Goal: Use online tool/utility: Utilize a website feature to perform a specific function

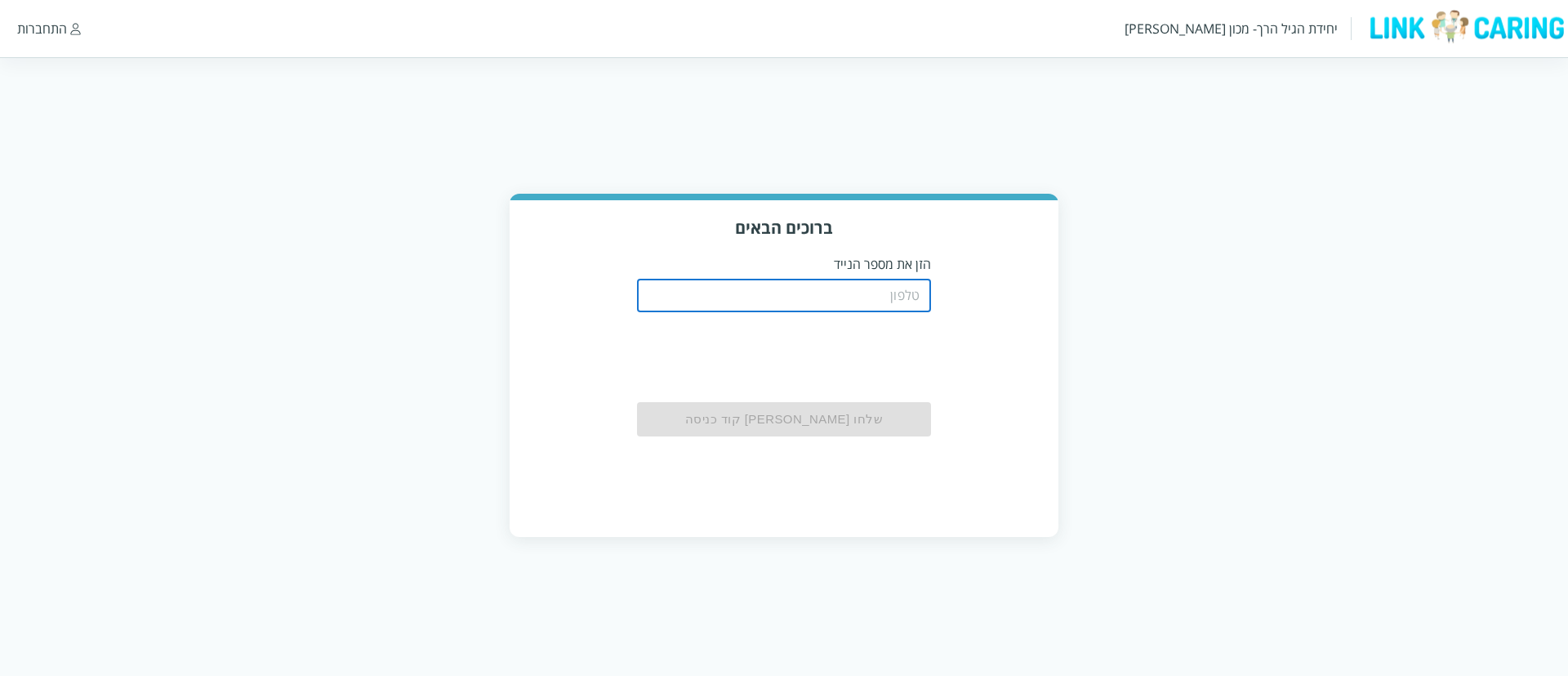
drag, startPoint x: 0, startPoint y: 0, endPoint x: 737, endPoint y: 300, distance: 795.7
click at [737, 300] on input "tel" at bounding box center [784, 295] width 294 height 33
type input "0508805134"
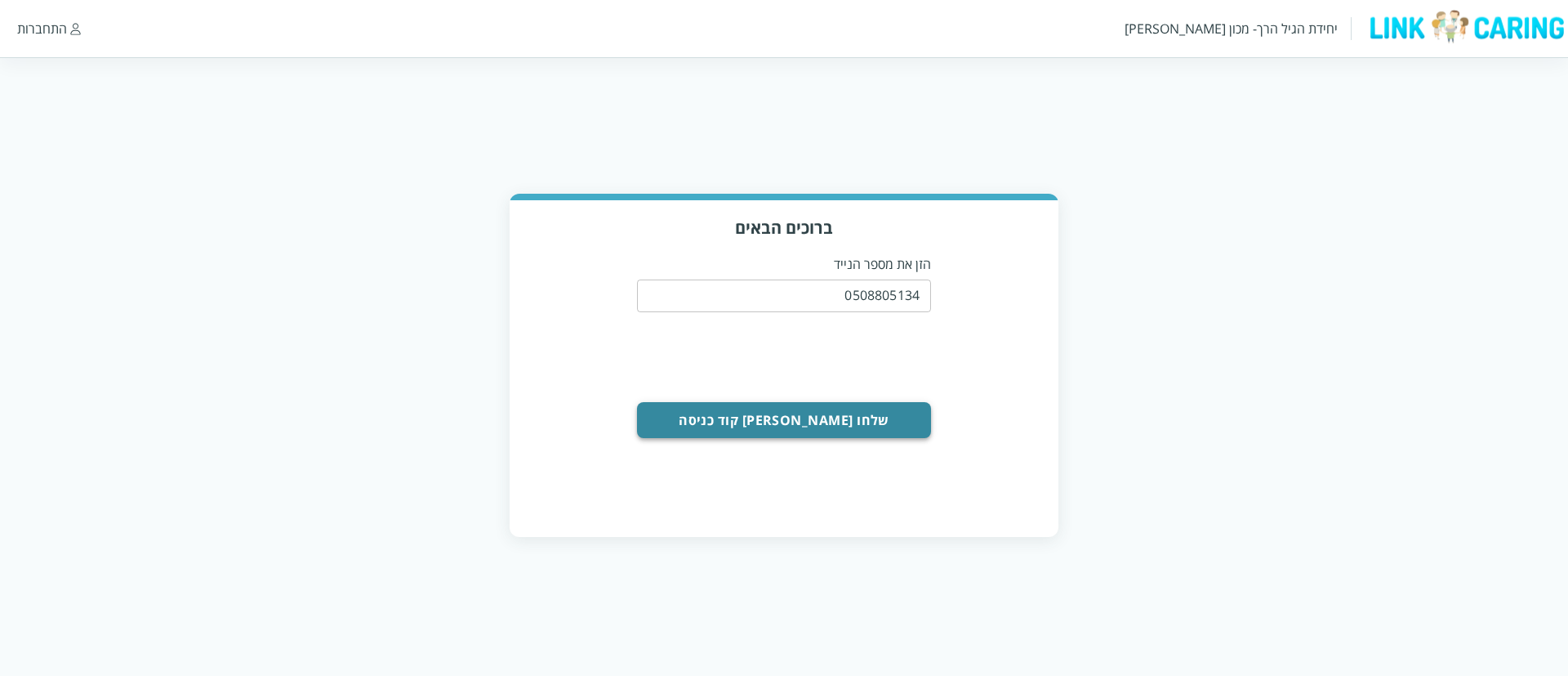
click at [748, 422] on button "שלחו [PERSON_NAME] קוד כניסה" at bounding box center [784, 419] width 294 height 36
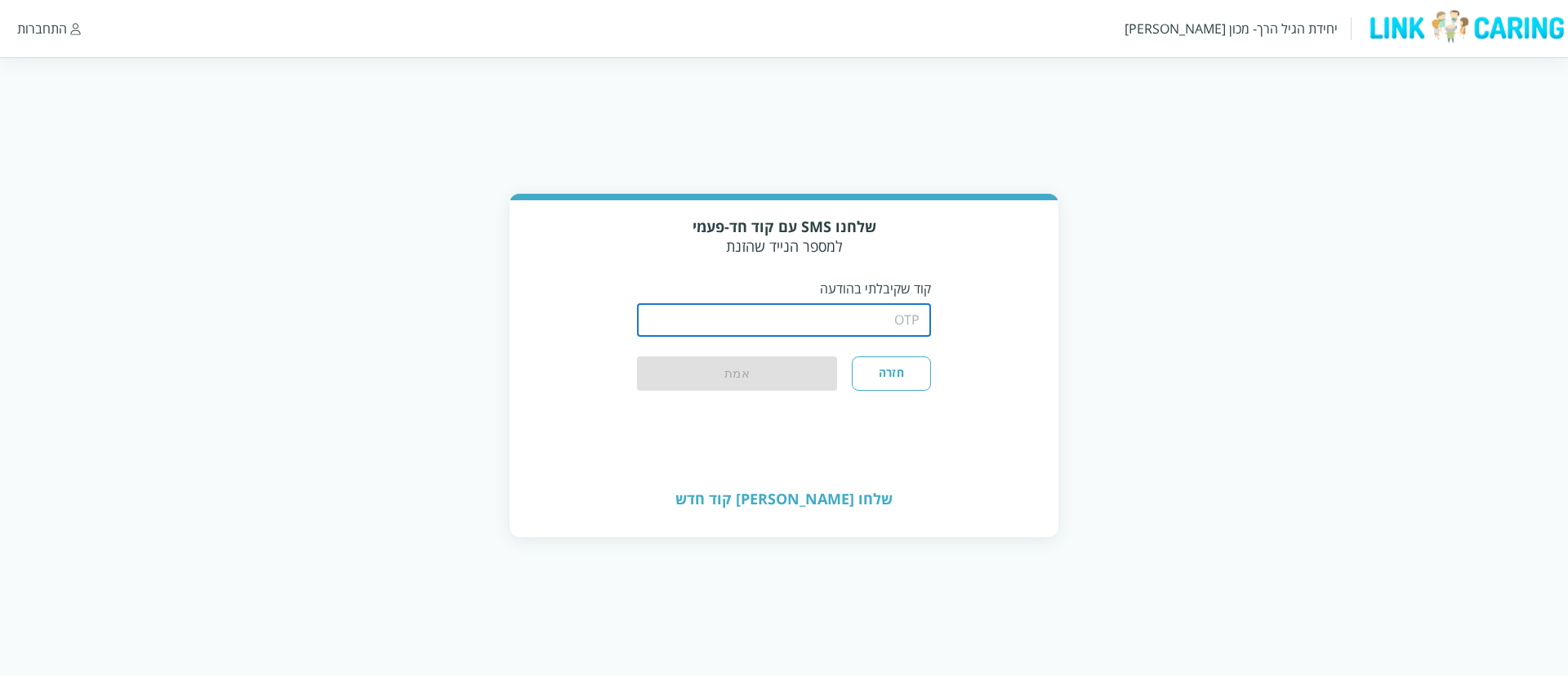
click at [817, 319] on input "string" at bounding box center [784, 320] width 294 height 33
type input "1234"
click at [780, 368] on button "אמת" at bounding box center [737, 374] width 200 height 36
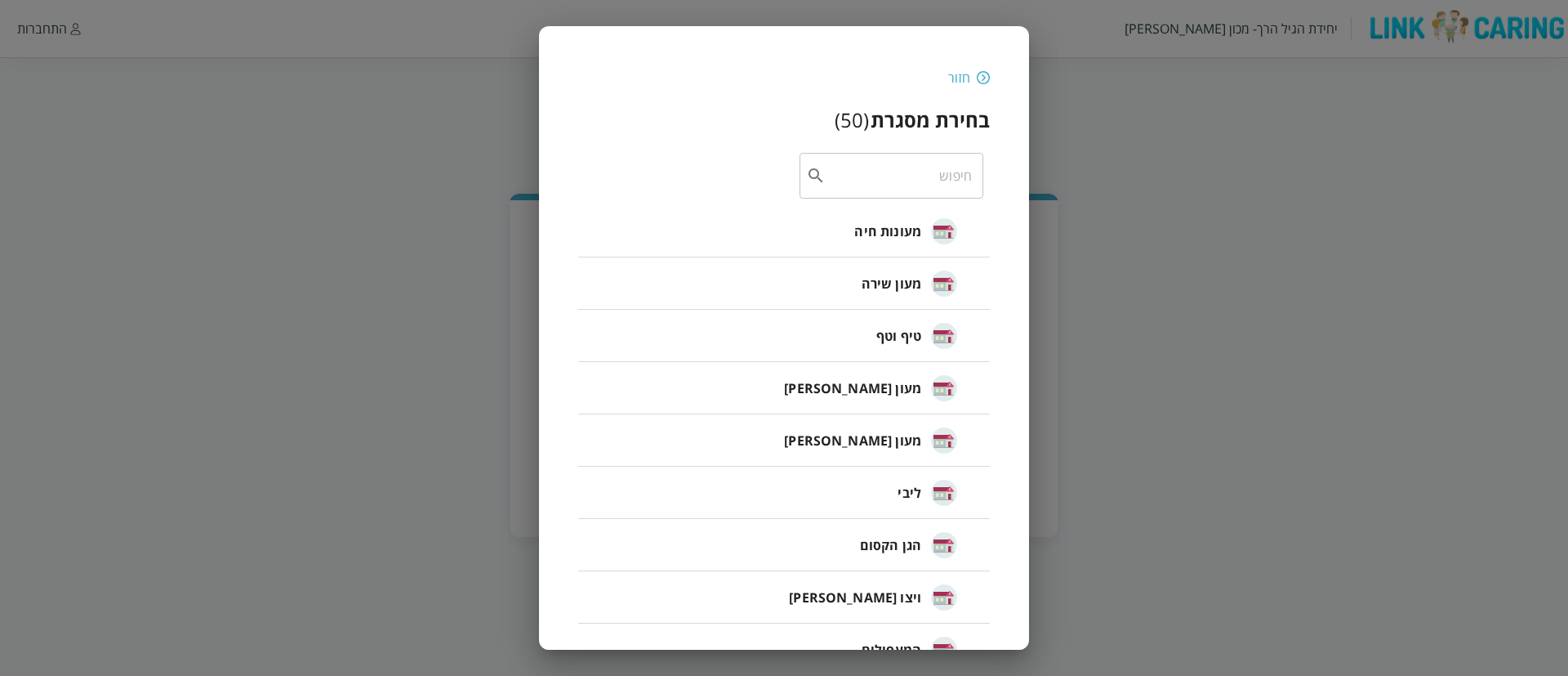
click at [911, 236] on span "מעונות חיה" at bounding box center [888, 231] width 67 height 19
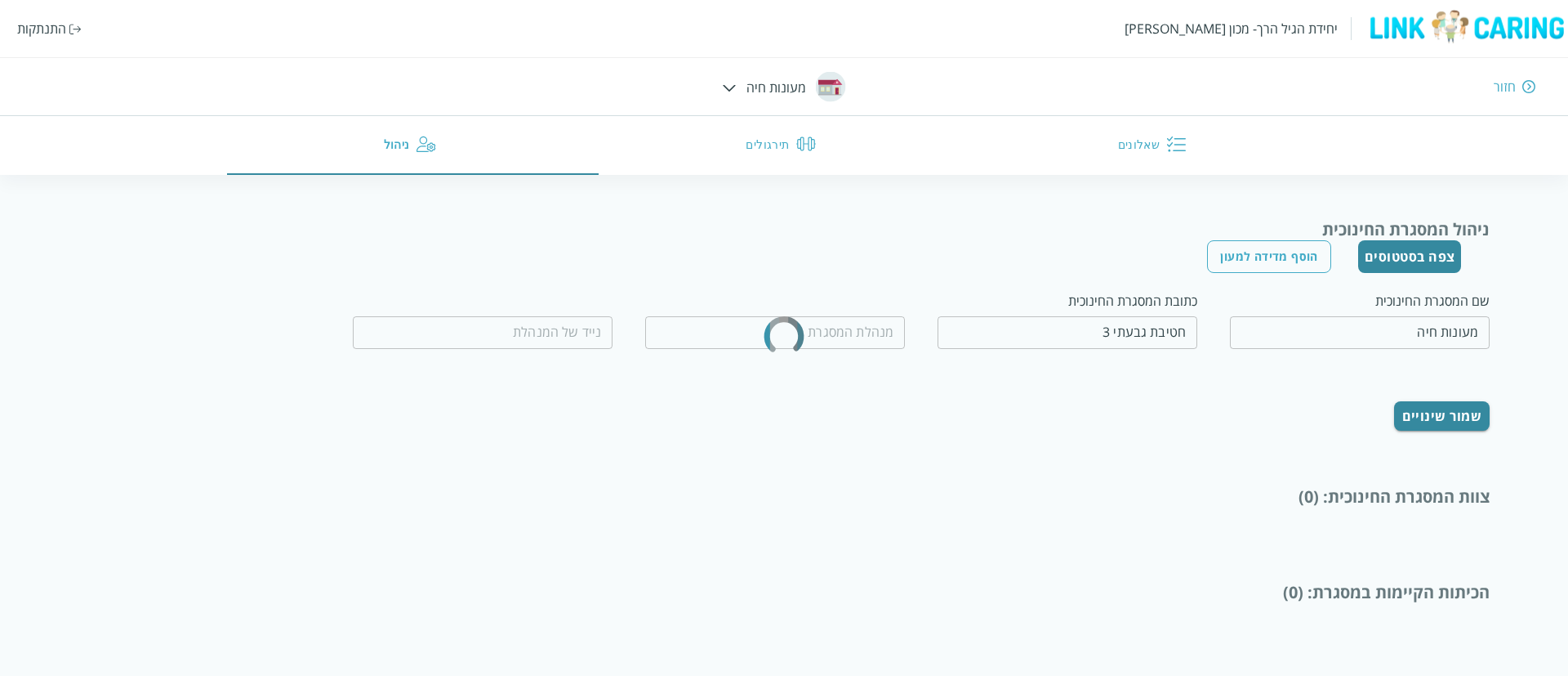
click at [729, 82] on div at bounding box center [730, 86] width 14 height 18
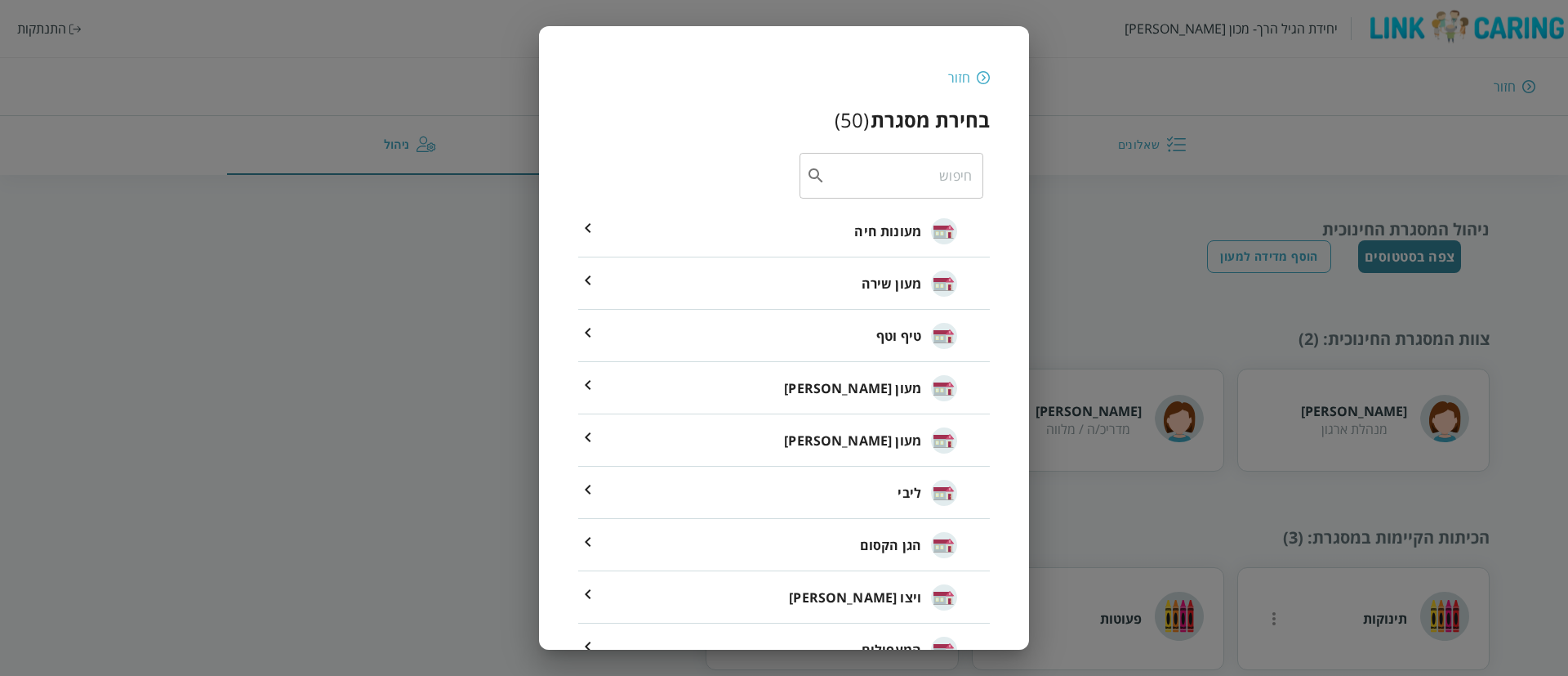
click at [1255, 31] on div "חזור בחירת מסגרת ( 50 ) ​ מעונות חיה מעון שירה טיף וטף מעון [PERSON_NAME] מעון …" at bounding box center [784, 338] width 1568 height 676
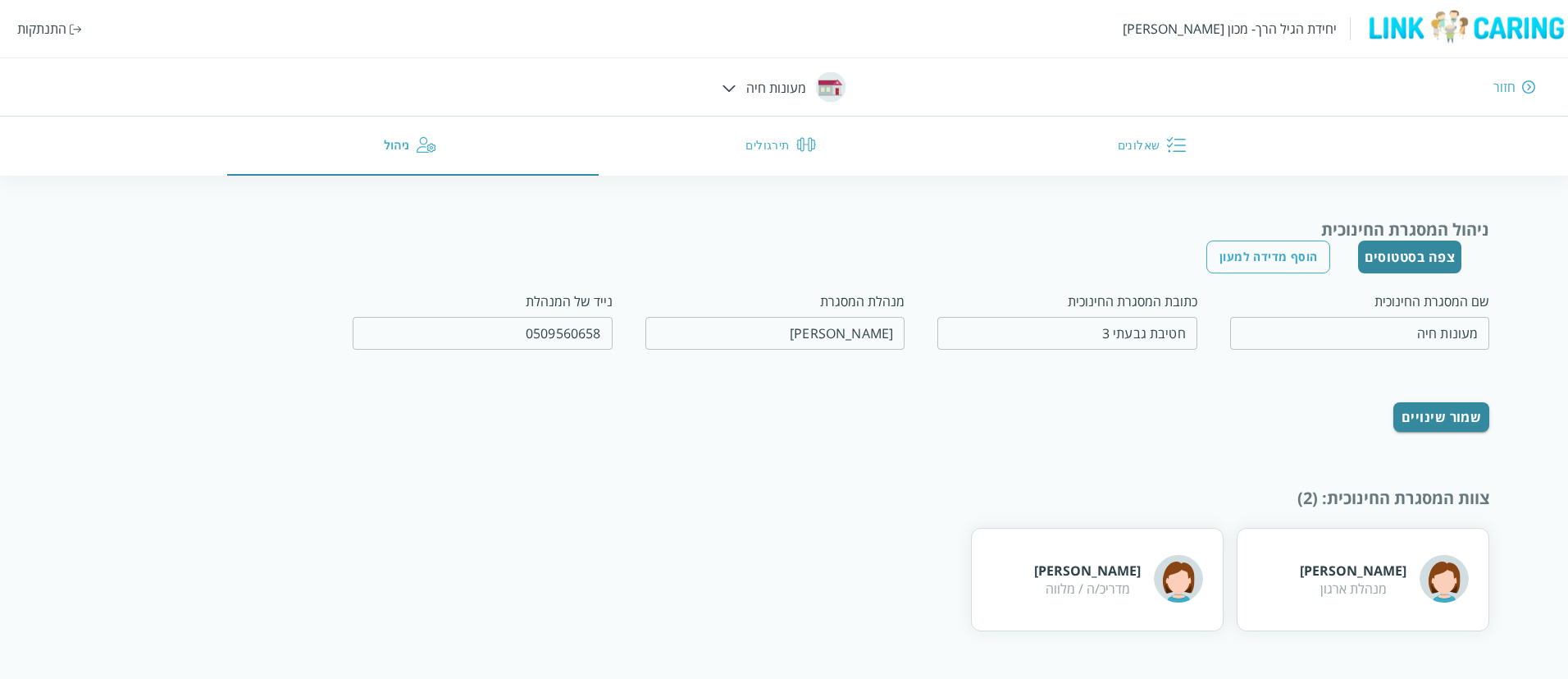
click at [790, 137] on button "תירגולים" at bounding box center [784, 146] width 371 height 59
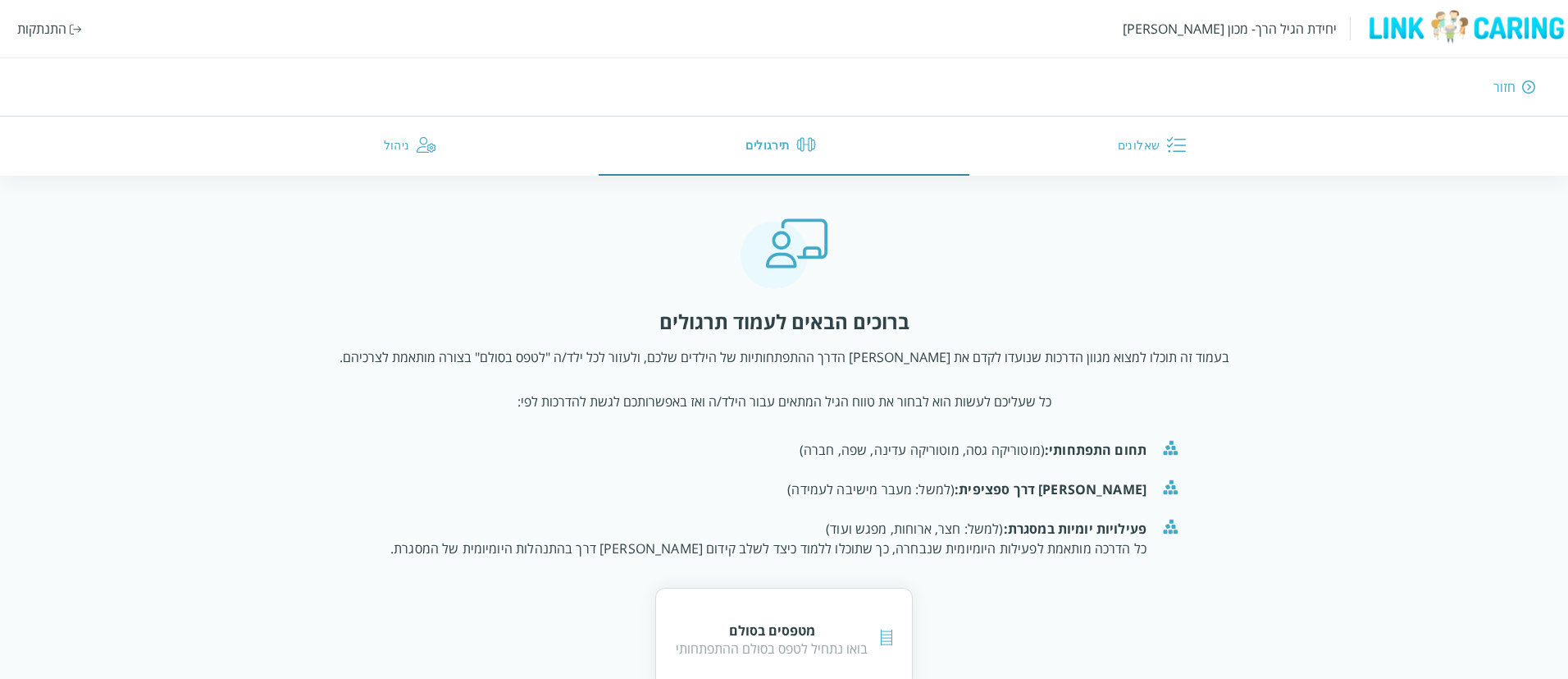
scroll to position [45, 0]
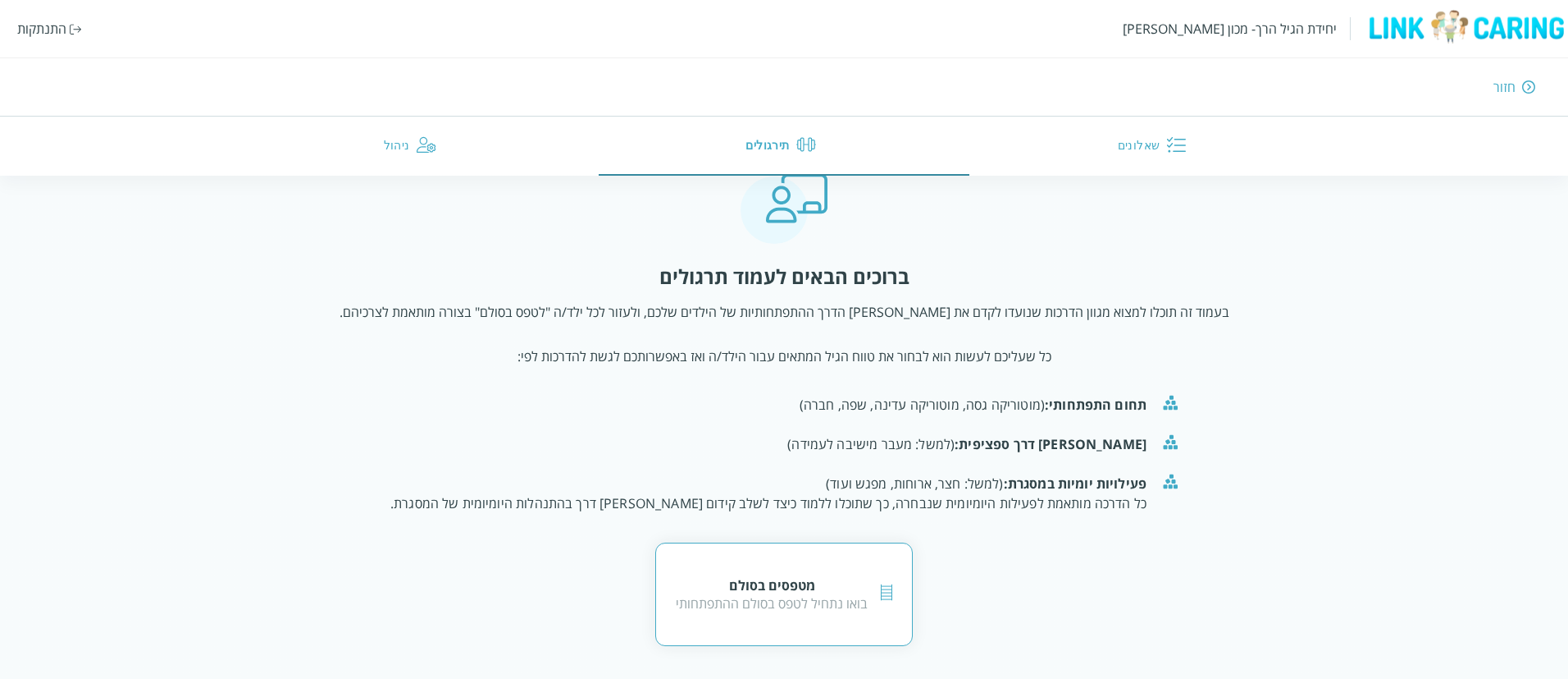
click at [799, 597] on div "בואו נתחיל לטפס בסולם ההתפתחותי" at bounding box center [771, 603] width 191 height 18
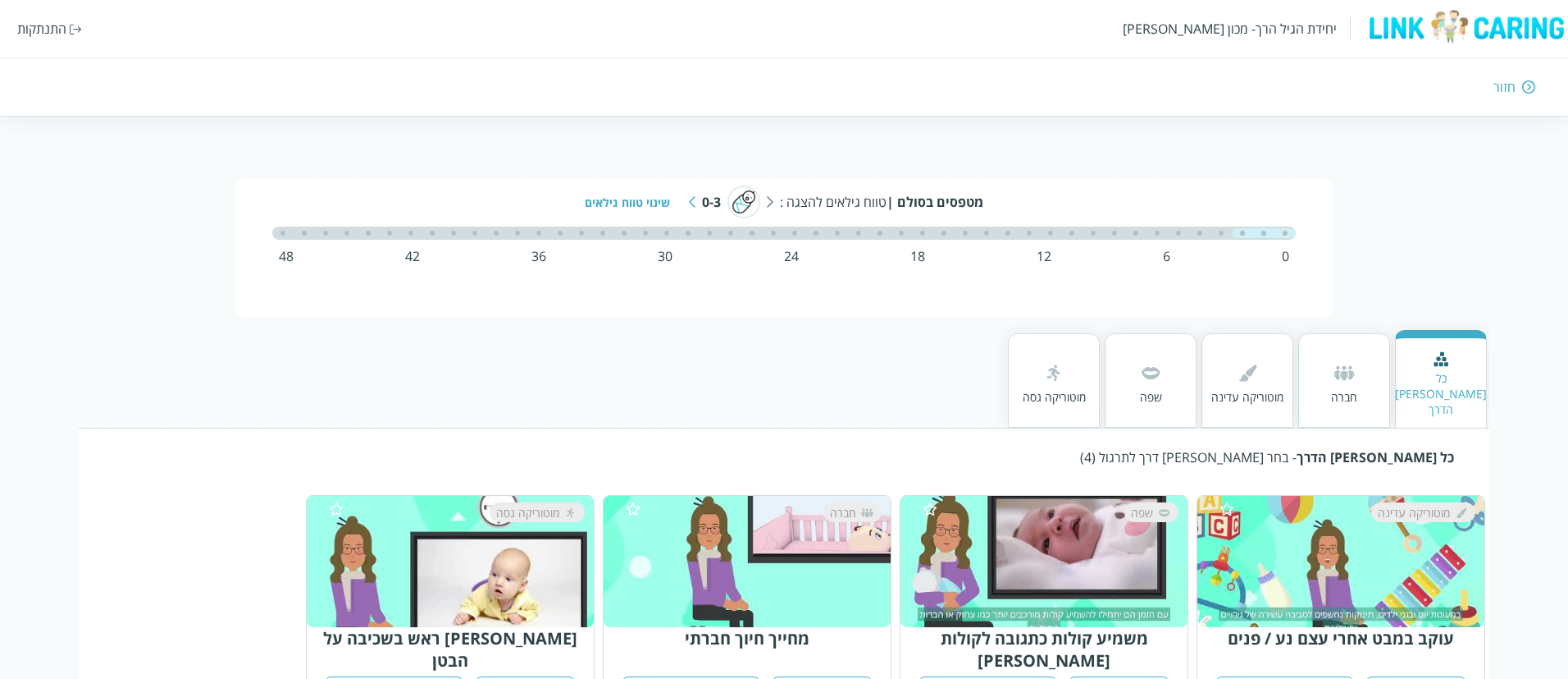
click at [634, 213] on div "מטפסים בסולם | טווח גילאים להצגה : 0-3 שינוי טווח גילאים" at bounding box center [784, 201] width 988 height 33
click at [636, 207] on div "שינוי טווח גילאים" at bounding box center [634, 202] width 98 height 16
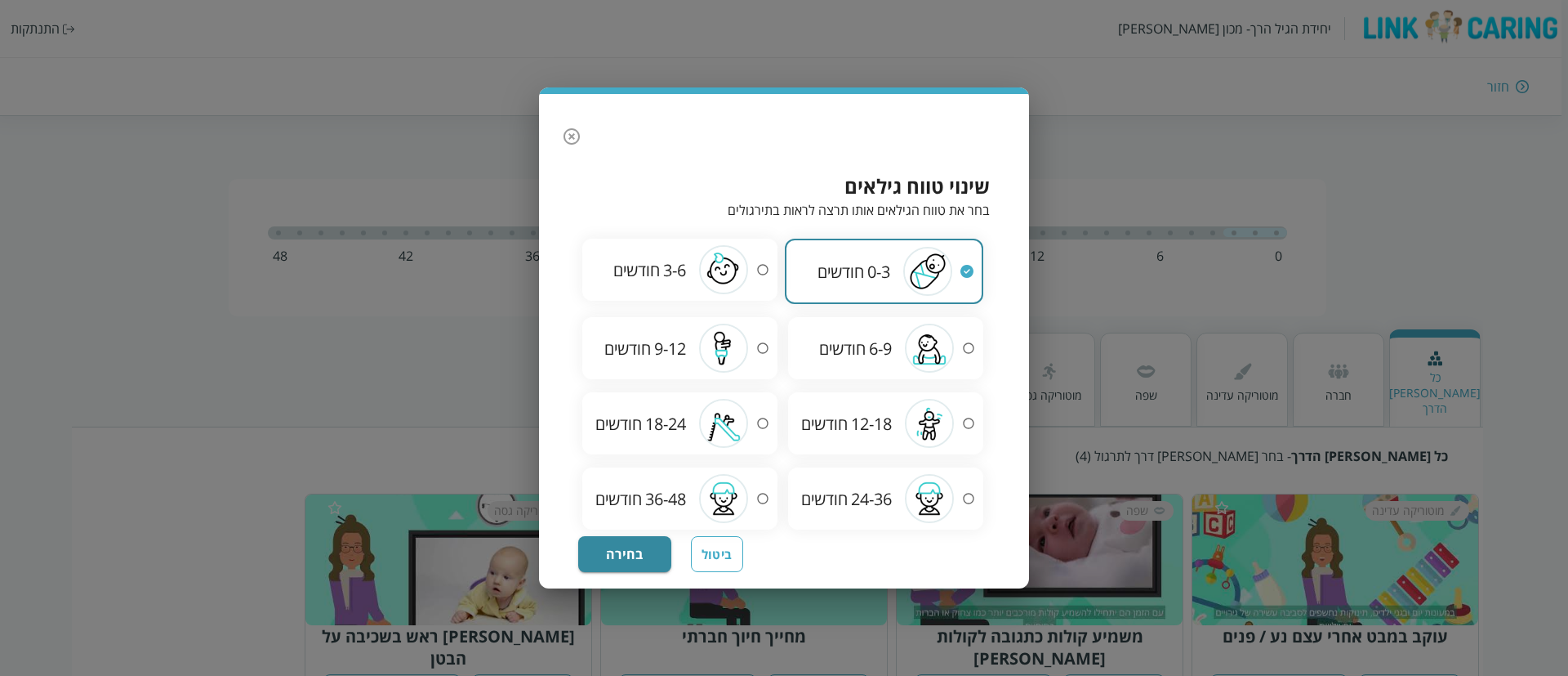
click at [645, 505] on span "36-48" at bounding box center [665, 498] width 40 height 22
radio input "false"
radio input "true"
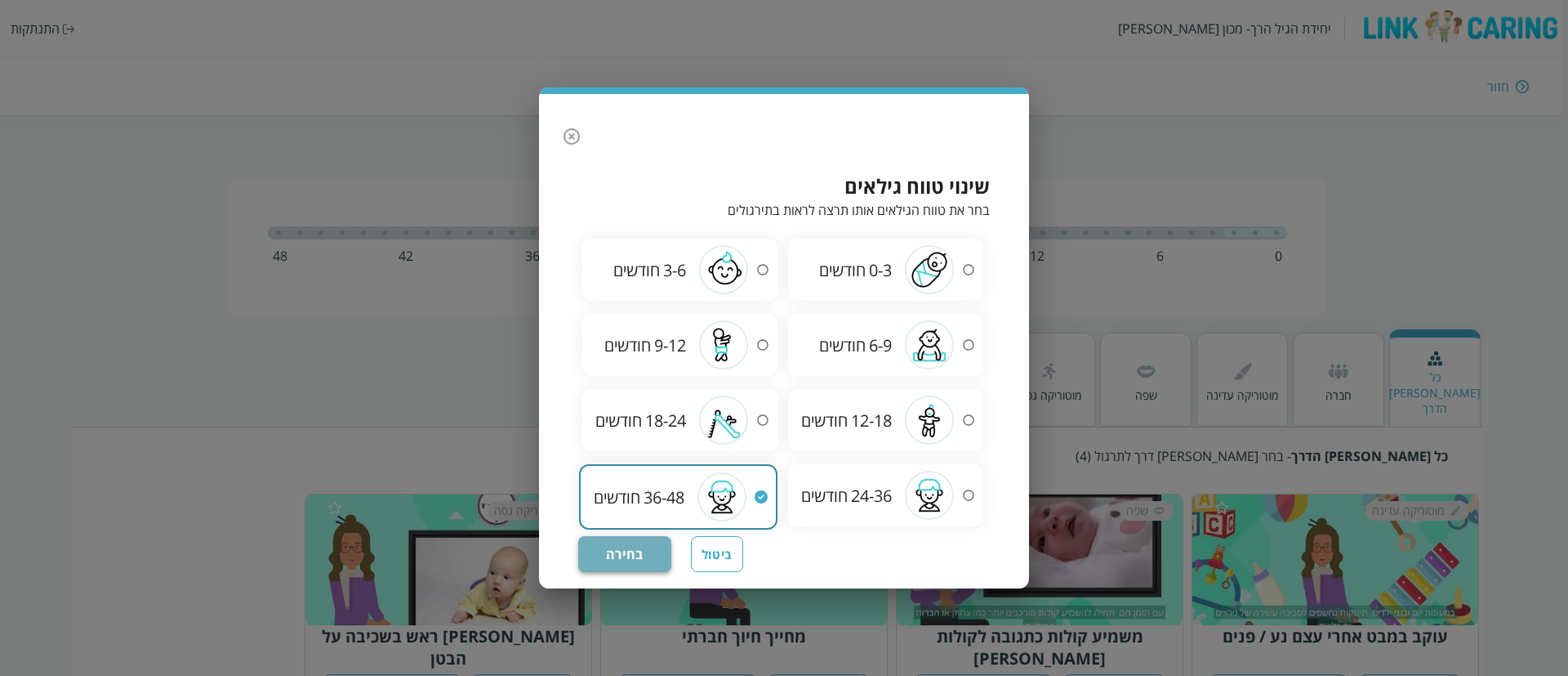
click at [634, 542] on button "בחירה" at bounding box center [625, 554] width 93 height 36
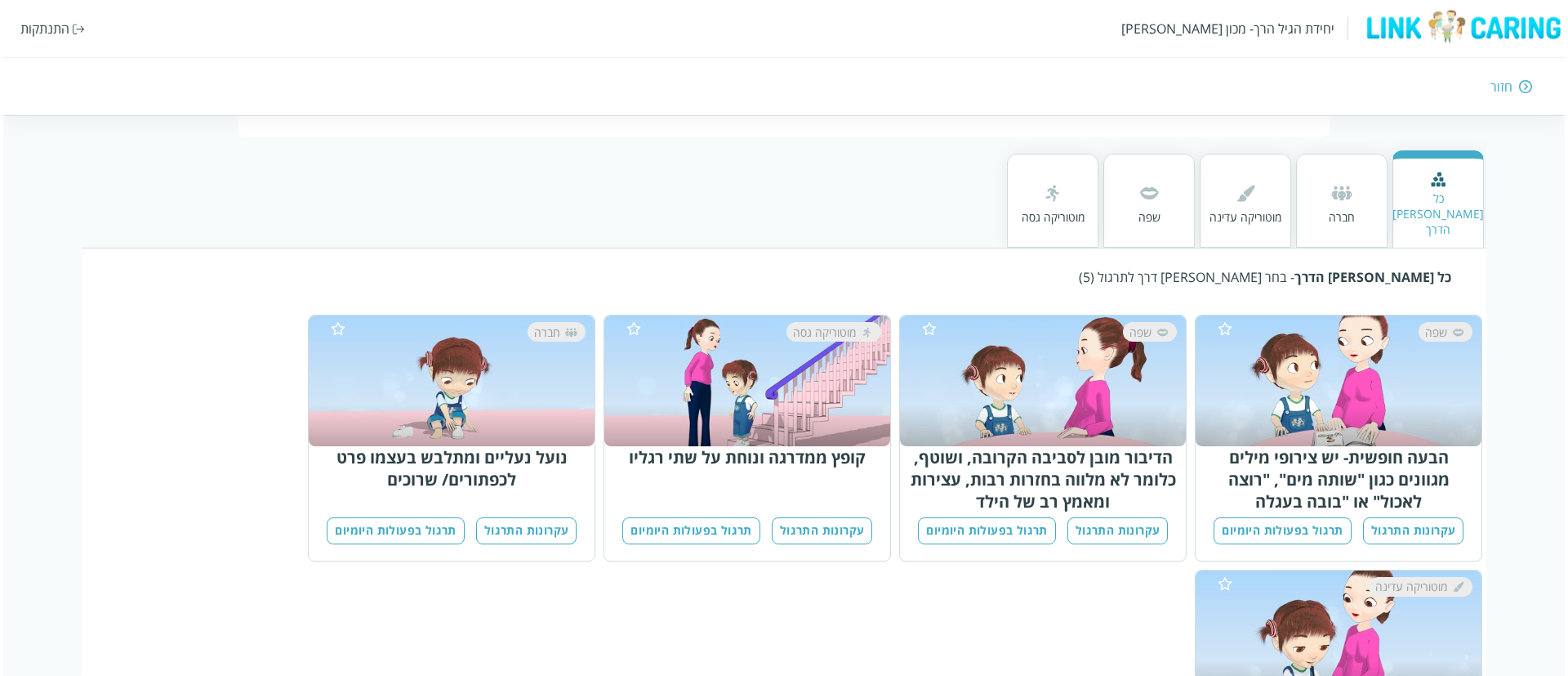
scroll to position [183, 0]
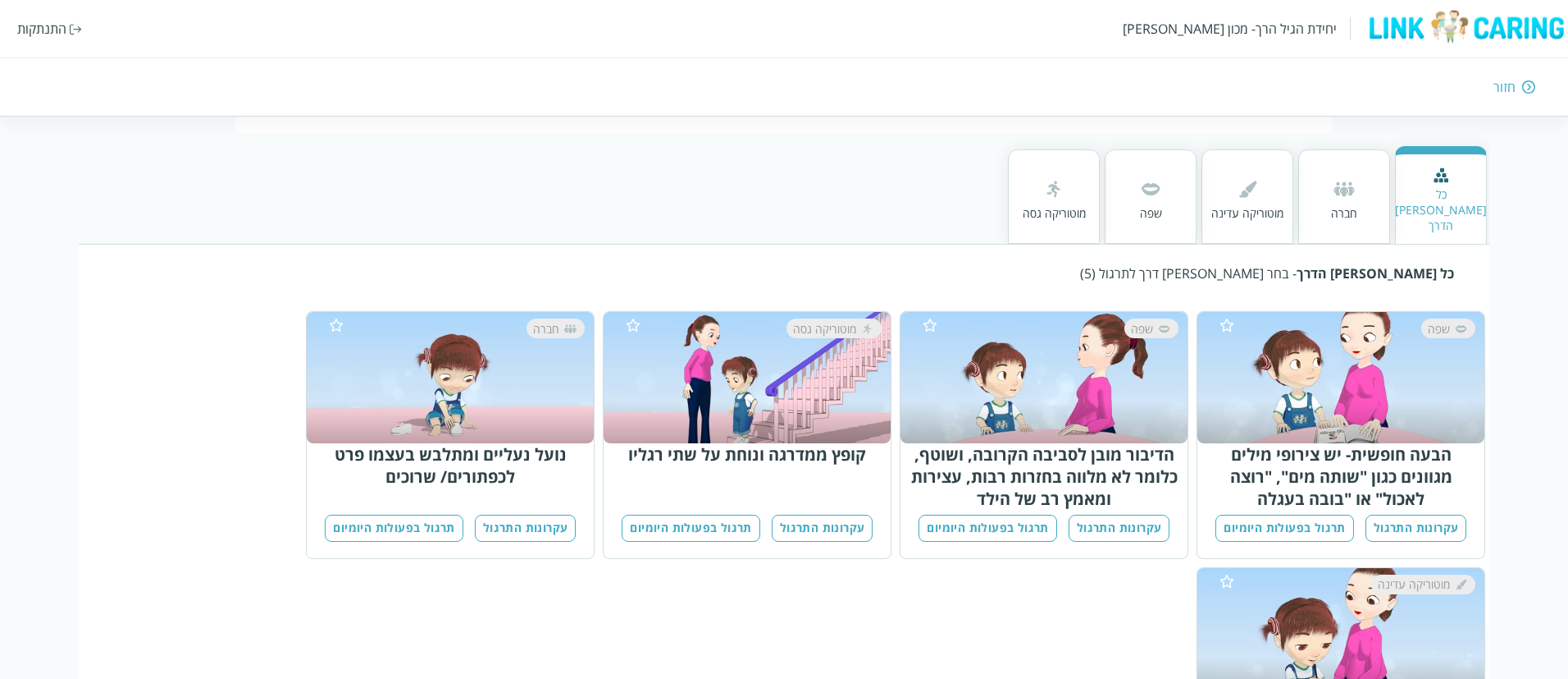
click at [1409, 336] on div "שפה" at bounding box center [1348, 378] width 259 height 118
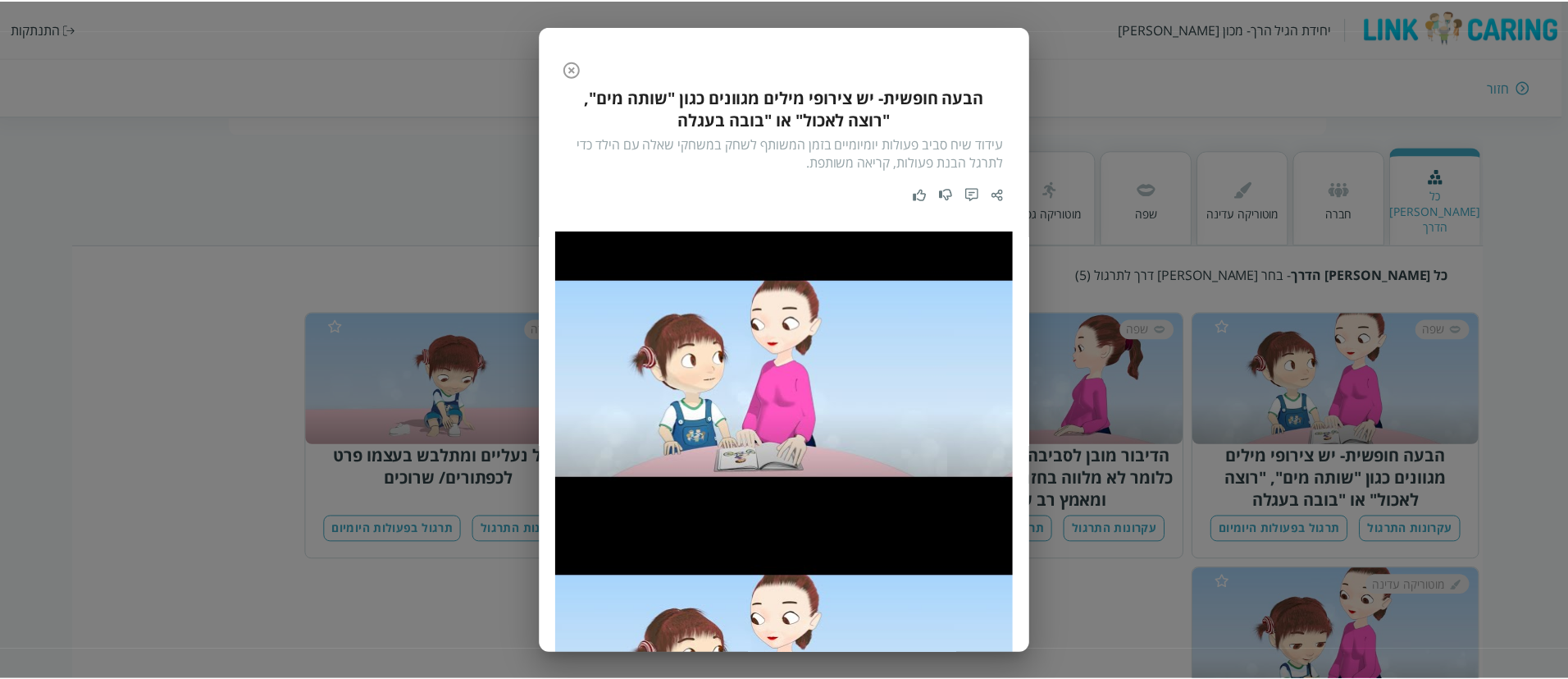
scroll to position [22, 0]
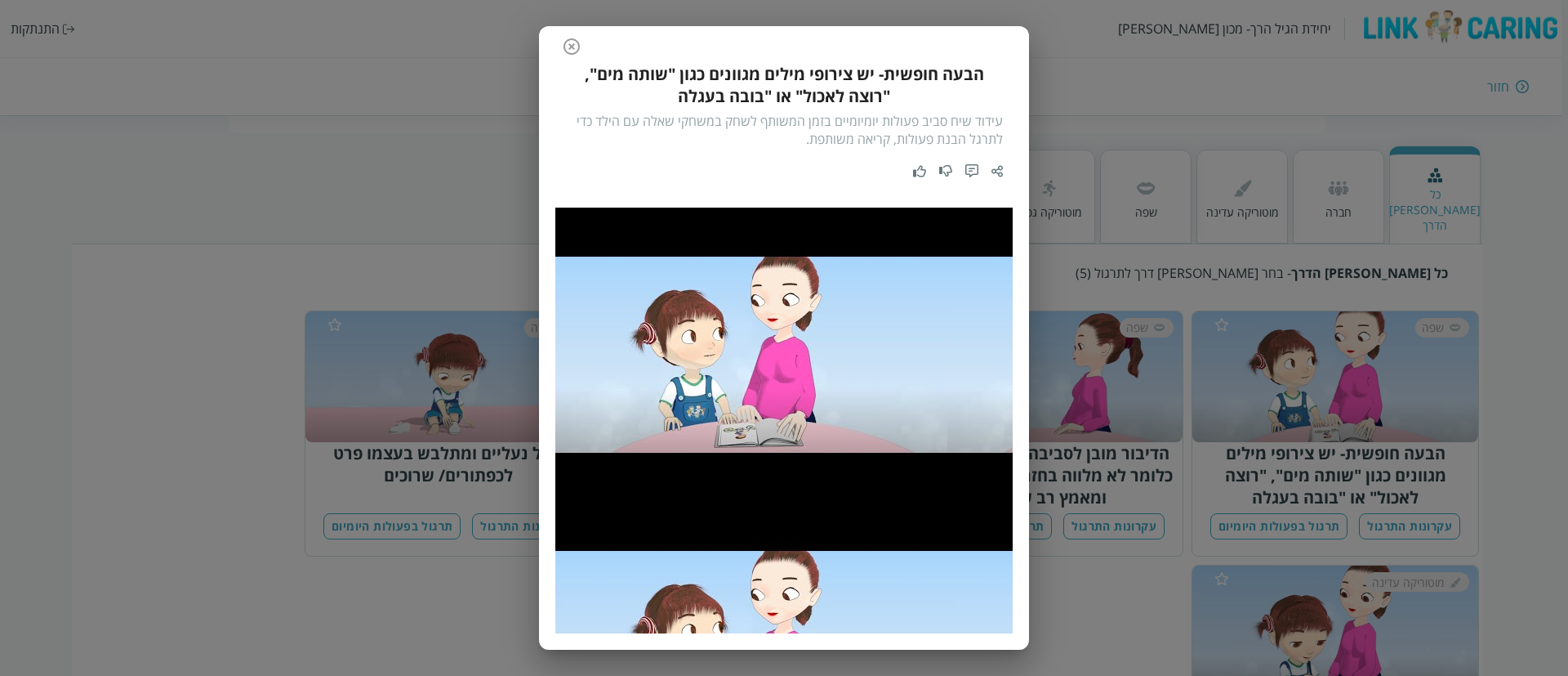
click at [571, 44] on icon "button" at bounding box center [571, 47] width 17 height 17
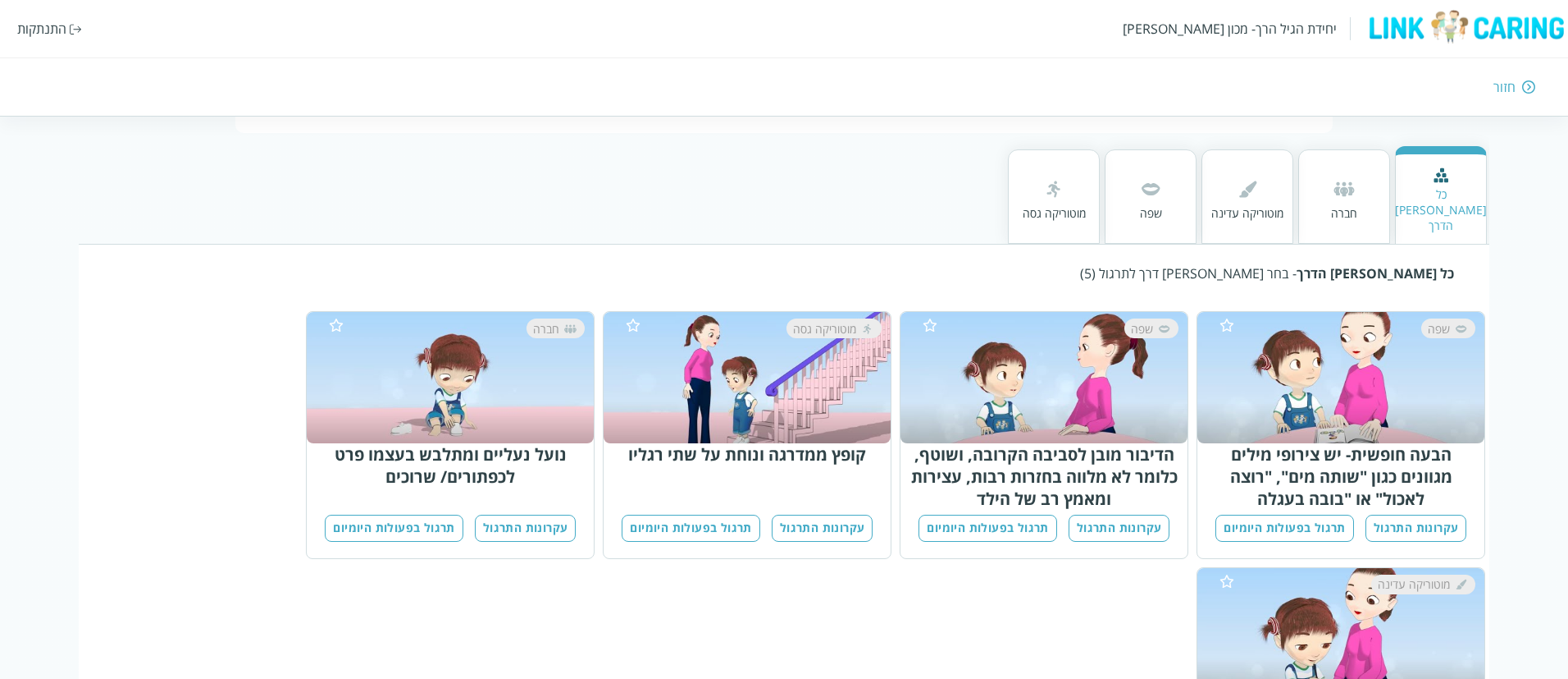
click at [1422, 515] on button "עקרונות התרגול" at bounding box center [1415, 528] width 101 height 27
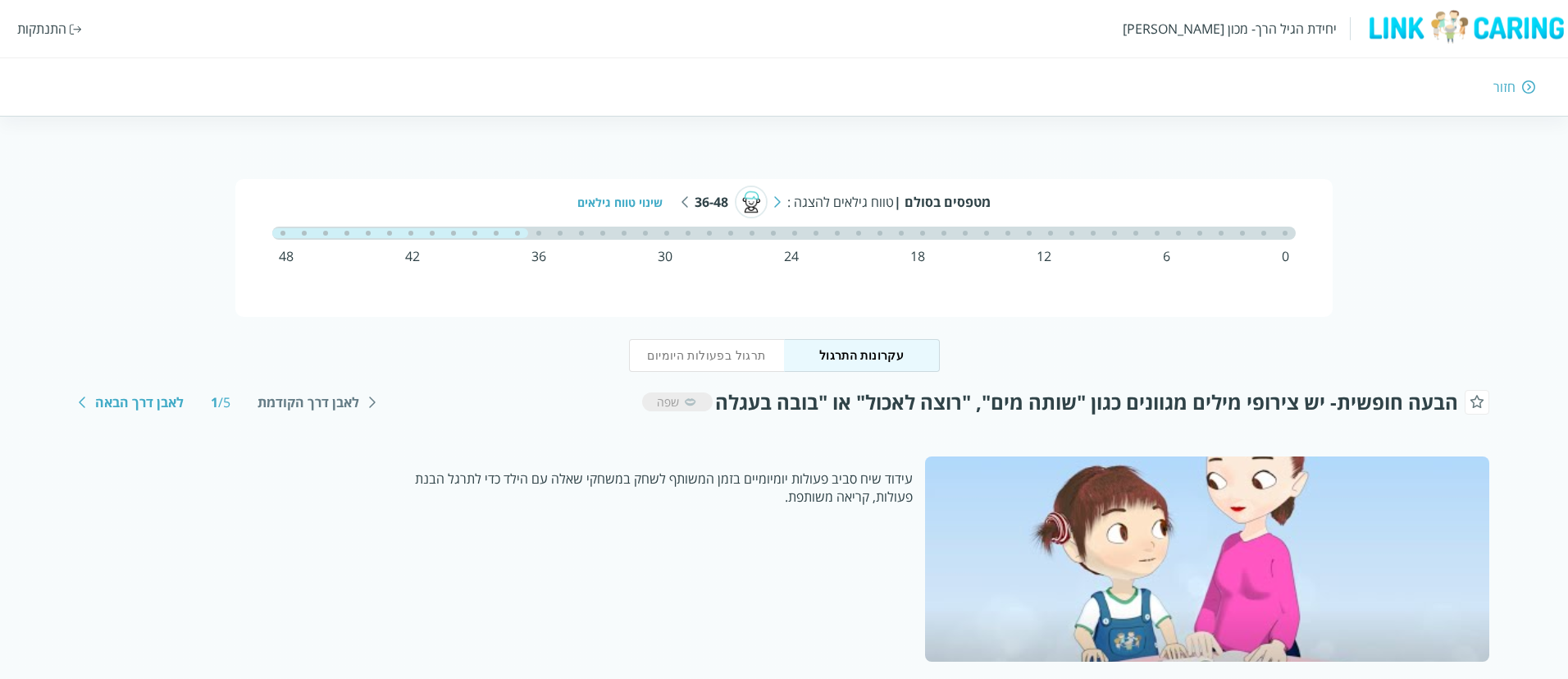
scroll to position [120, 0]
